Goal: Task Accomplishment & Management: Complete application form

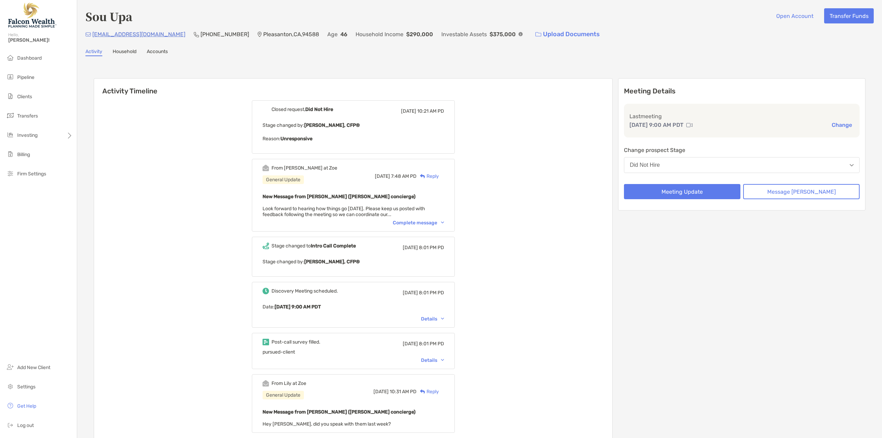
scroll to position [82, 0]
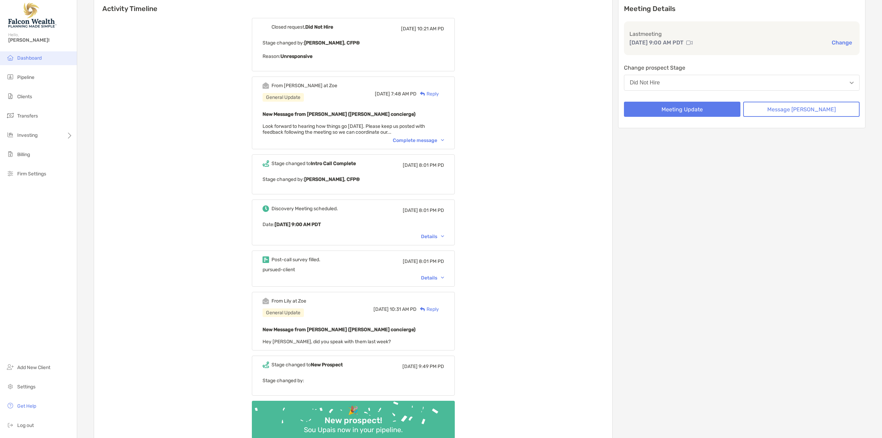
click at [23, 59] on span "Dashboard" at bounding box center [29, 58] width 24 height 6
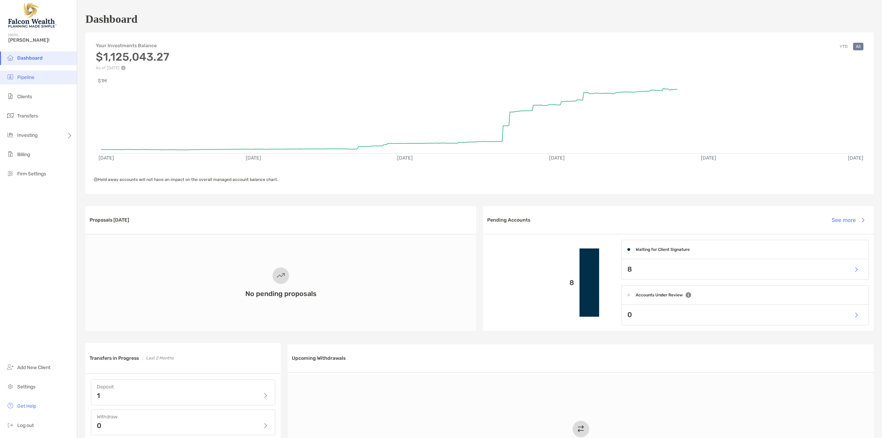
click at [24, 79] on span "Pipeline" at bounding box center [25, 77] width 17 height 6
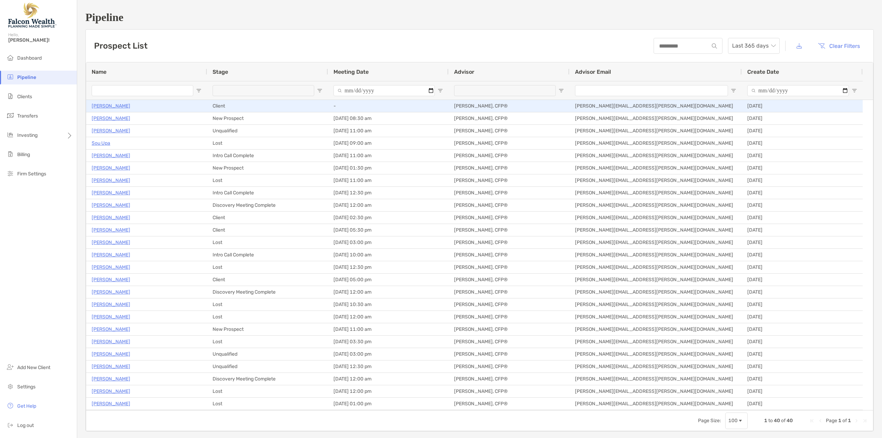
click at [110, 105] on p "Walter Maeda" at bounding box center [111, 106] width 39 height 9
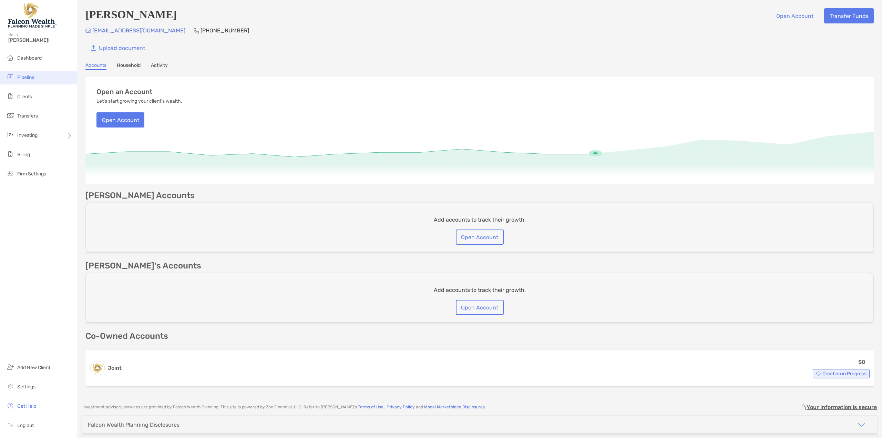
click at [26, 77] on span "Pipeline" at bounding box center [25, 77] width 17 height 6
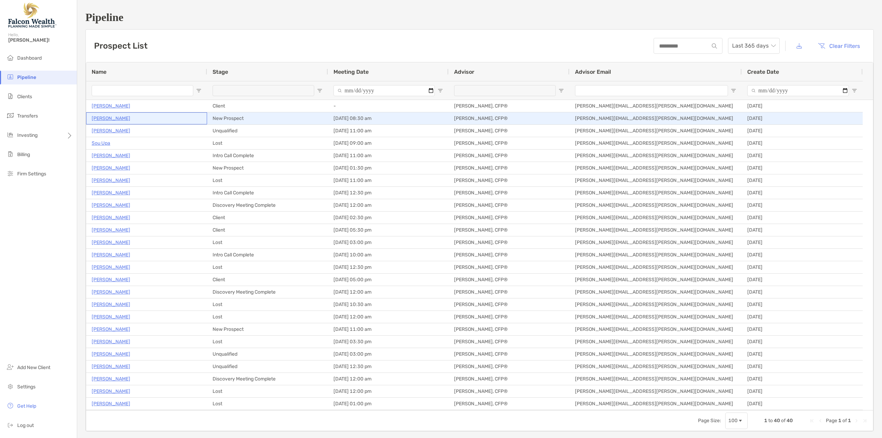
click at [111, 118] on p "[PERSON_NAME]" at bounding box center [111, 118] width 39 height 9
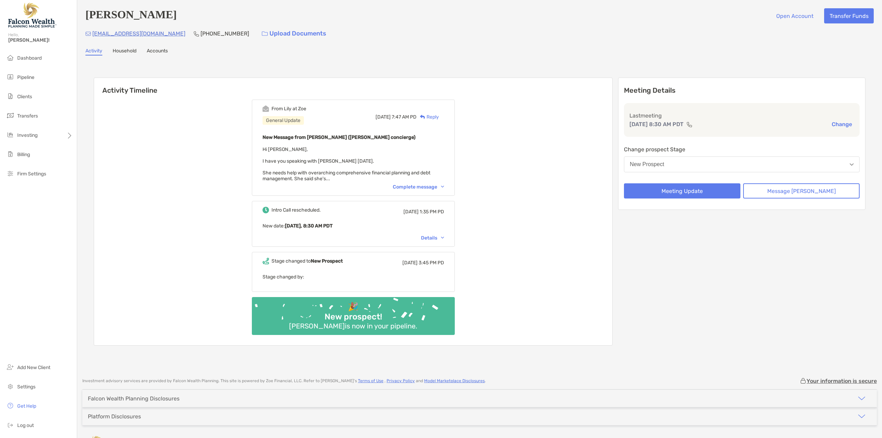
click at [688, 162] on button "New Prospect" at bounding box center [742, 164] width 236 height 16
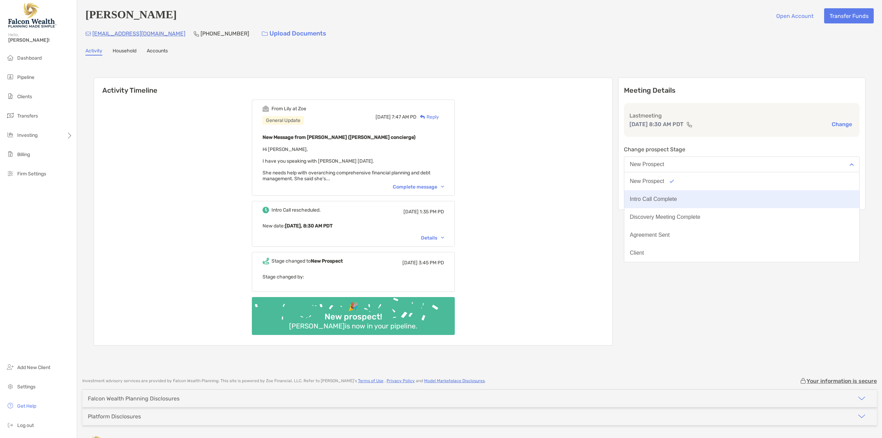
click at [677, 200] on div "Intro Call Complete" at bounding box center [653, 199] width 47 height 6
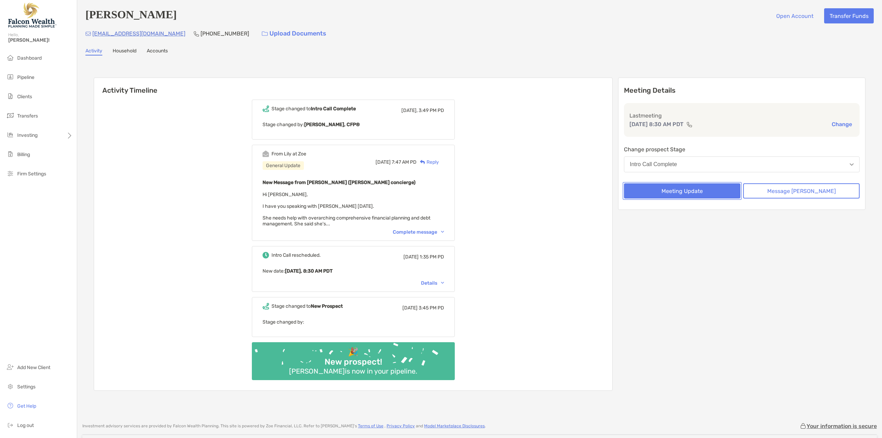
click at [693, 192] on button "Meeting Update" at bounding box center [682, 190] width 117 height 15
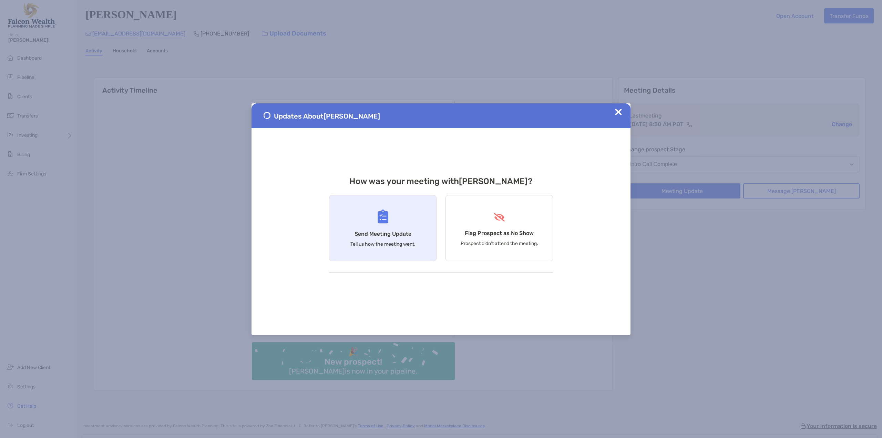
click at [372, 222] on div "Send Meeting Update Tell us how the meeting went." at bounding box center [383, 228] width 108 height 66
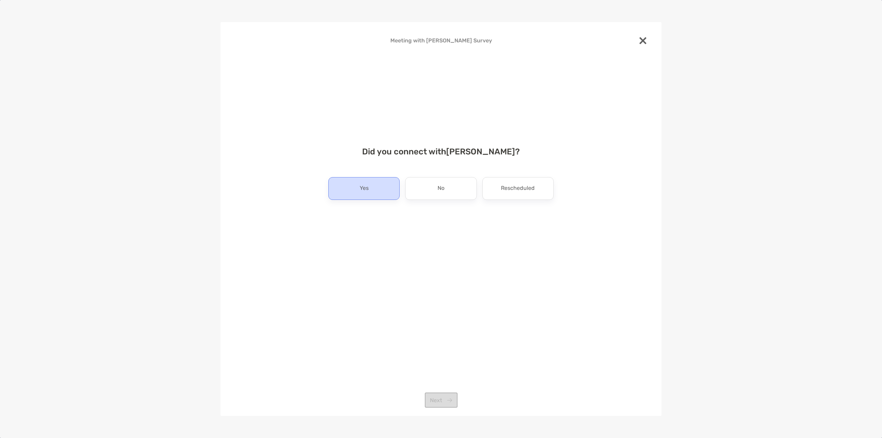
click at [361, 186] on p "Yes" at bounding box center [364, 188] width 9 height 11
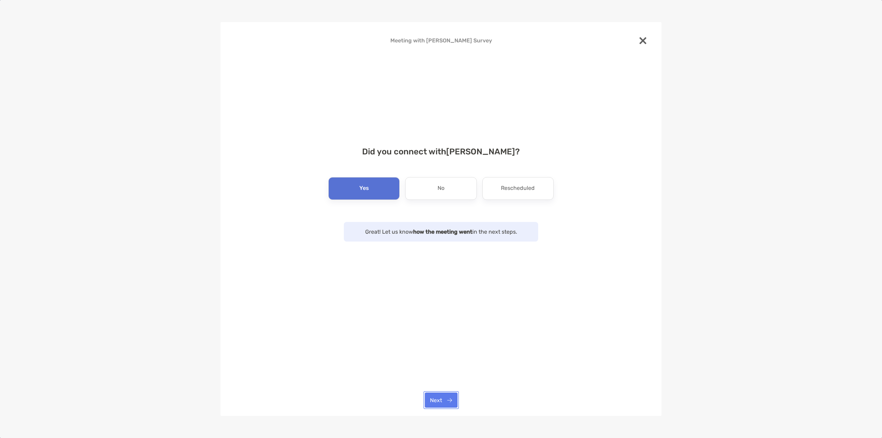
click at [435, 407] on button "Next" at bounding box center [441, 400] width 33 height 15
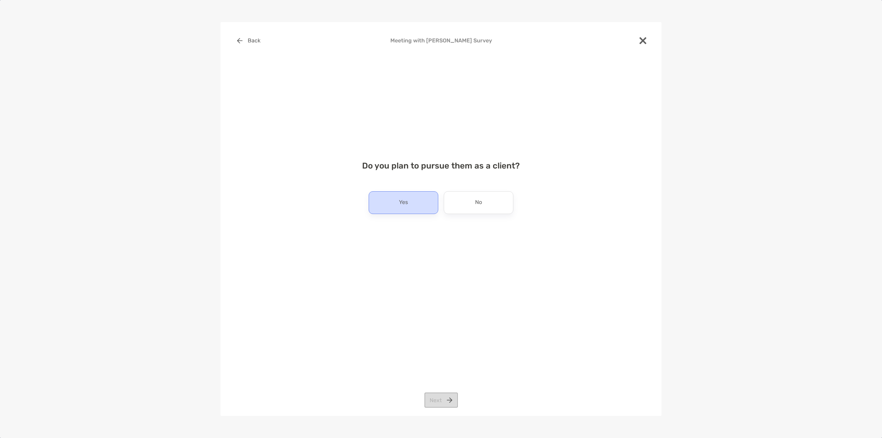
click at [416, 198] on div "Yes" at bounding box center [404, 202] width 70 height 23
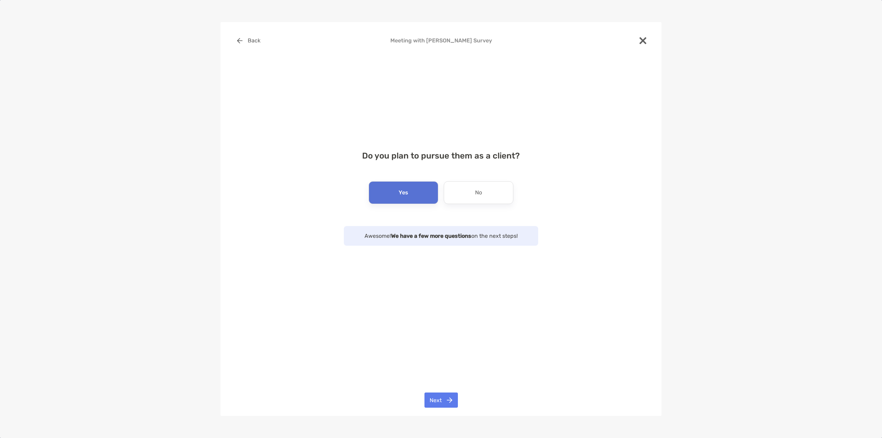
click at [437, 391] on div "Back Meeting with Jennifer Steece Survey Do you plan to pursue them as a client…" at bounding box center [441, 219] width 441 height 394
click at [443, 398] on button "Next" at bounding box center [441, 400] width 33 height 15
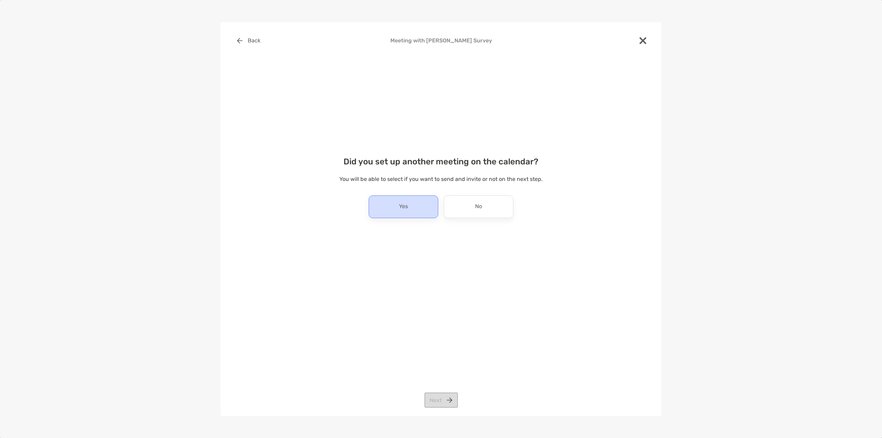
click at [418, 196] on div "Yes" at bounding box center [404, 206] width 70 height 23
drag, startPoint x: 452, startPoint y: 398, endPoint x: 458, endPoint y: 328, distance: 70.6
click at [452, 398] on button "Next" at bounding box center [441, 400] width 33 height 15
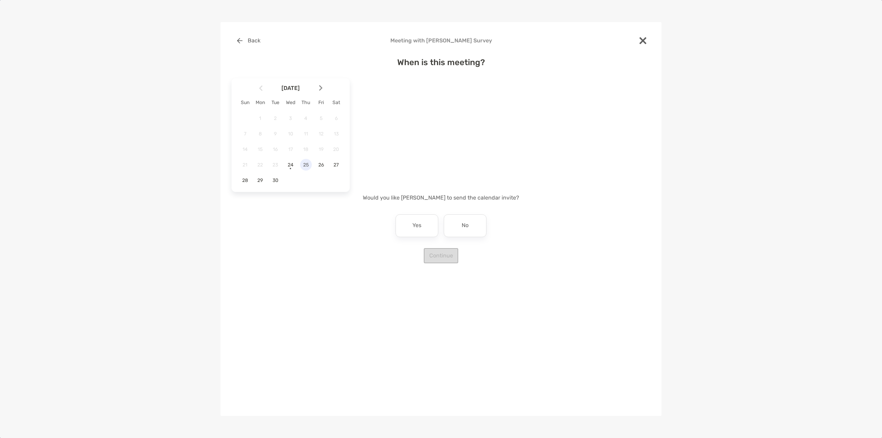
click at [309, 165] on span "25" at bounding box center [306, 165] width 12 height 6
click at [319, 87] on img at bounding box center [320, 88] width 3 height 6
click at [290, 121] on span "1" at bounding box center [291, 118] width 12 height 6
click at [425, 126] on div "8:30 am" at bounding box center [434, 128] width 46 height 16
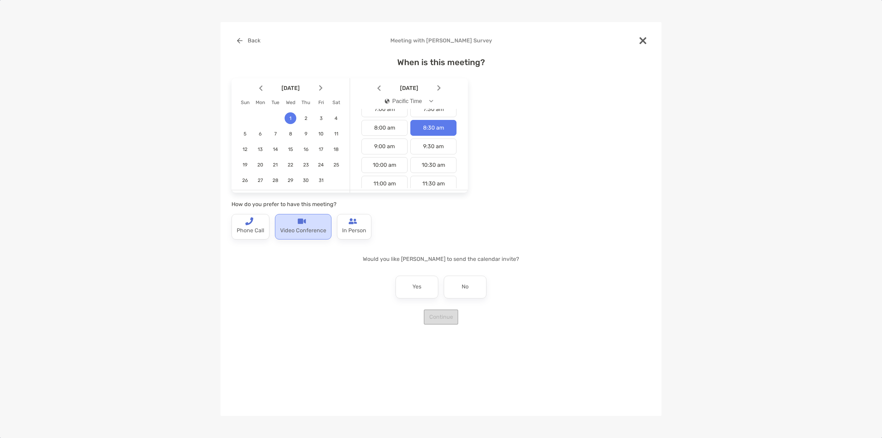
click at [309, 219] on div "Video Conference" at bounding box center [303, 227] width 57 height 26
click at [464, 294] on div "No" at bounding box center [465, 287] width 43 height 23
click at [443, 316] on button "Continue" at bounding box center [441, 317] width 34 height 15
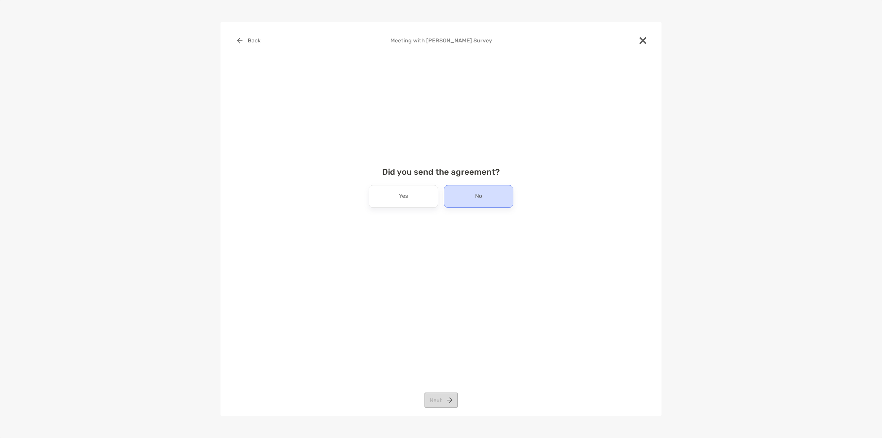
click at [464, 197] on div "No" at bounding box center [479, 196] width 70 height 23
click at [443, 395] on button "Next" at bounding box center [441, 400] width 33 height 15
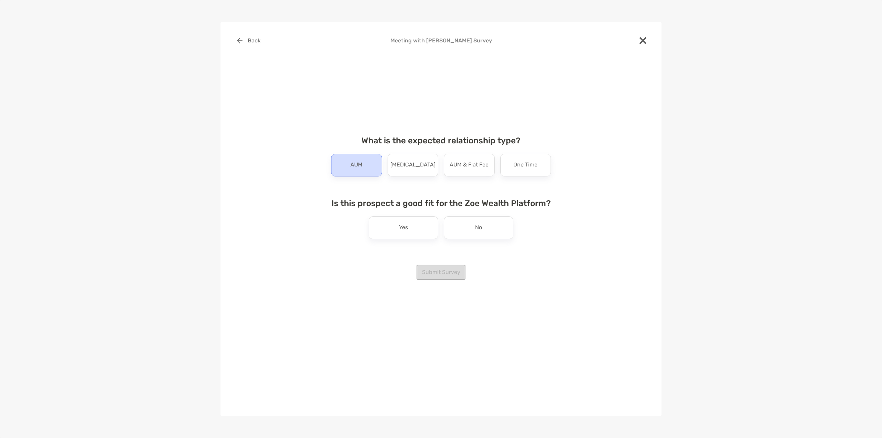
click at [360, 164] on p "AUM" at bounding box center [357, 165] width 12 height 11
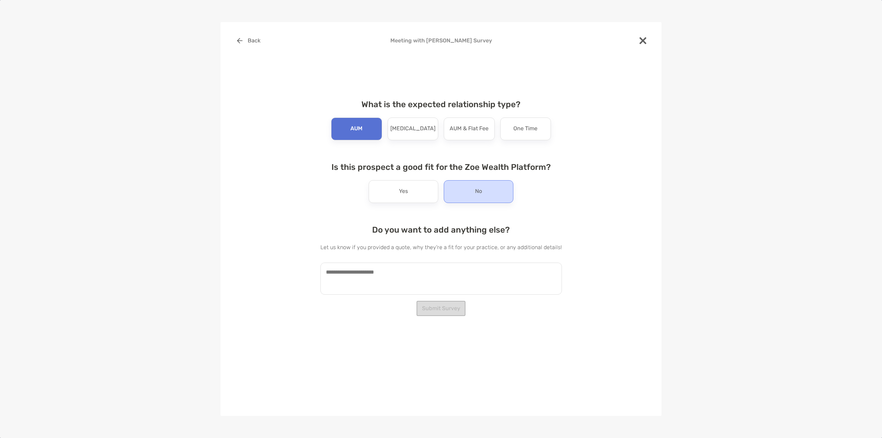
click at [495, 190] on div "No" at bounding box center [479, 191] width 70 height 23
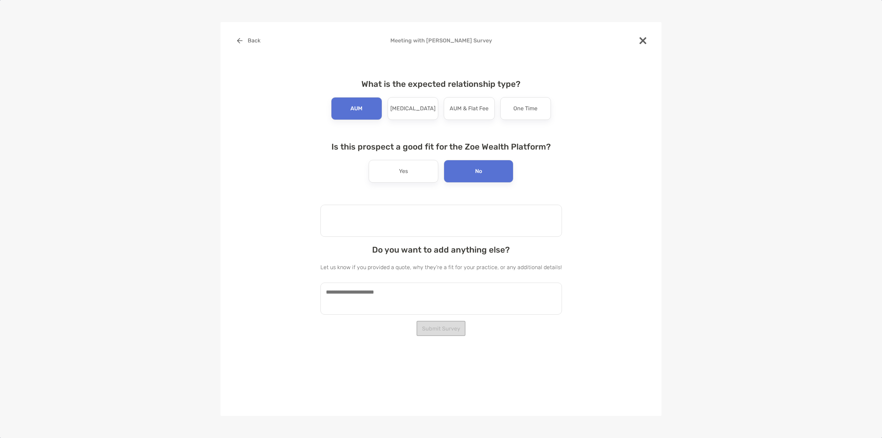
click at [354, 222] on textarea at bounding box center [442, 221] width 242 height 32
drag, startPoint x: 390, startPoint y: 221, endPoint x: 325, endPoint y: 209, distance: 65.9
click at [325, 209] on textarea "**********" at bounding box center [438, 221] width 235 height 32
type textarea "**********"
click at [451, 326] on button "Submit Survey" at bounding box center [441, 328] width 49 height 15
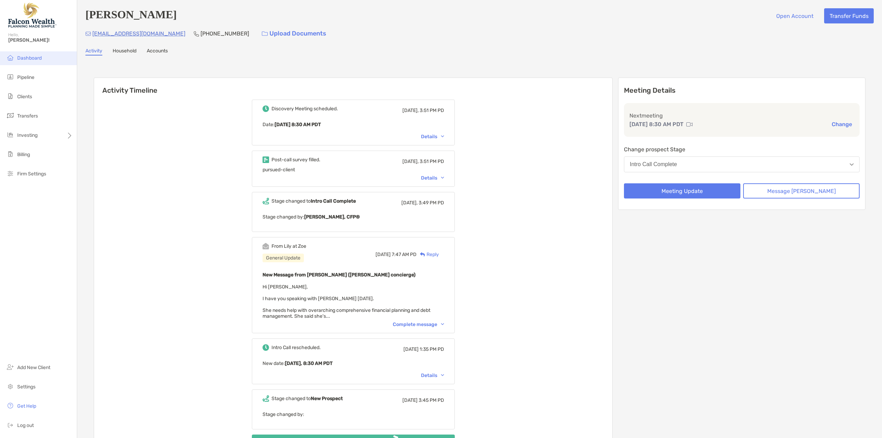
click at [34, 57] on span "Dashboard" at bounding box center [29, 58] width 24 height 6
